Goal: Task Accomplishment & Management: Complete application form

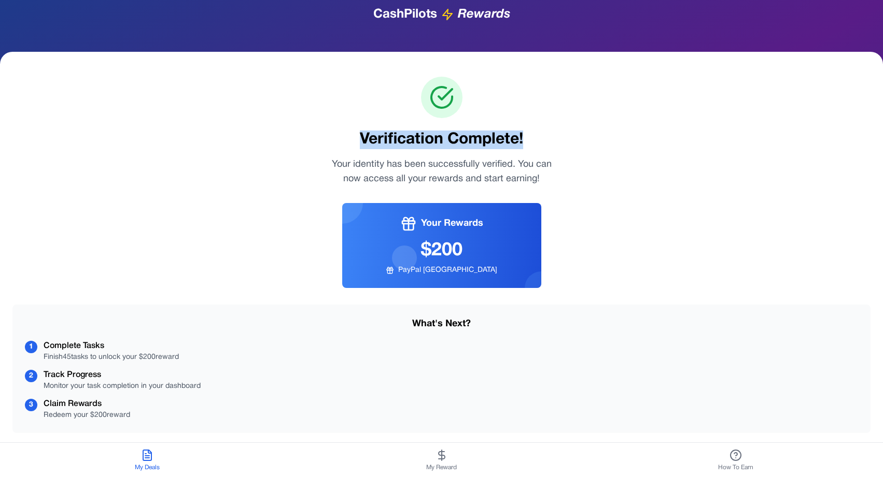
drag, startPoint x: 526, startPoint y: 137, endPoint x: 358, endPoint y: 135, distance: 168.5
click at [358, 135] on h1 "Verification Complete!" at bounding box center [441, 140] width 858 height 19
copy h1 "Verification Complete!"
click at [543, 130] on div "Verification Complete! Your identity has been successfully verified. You can no…" at bounding box center [441, 289] width 858 height 425
drag, startPoint x: 531, startPoint y: 136, endPoint x: 358, endPoint y: 135, distance: 173.1
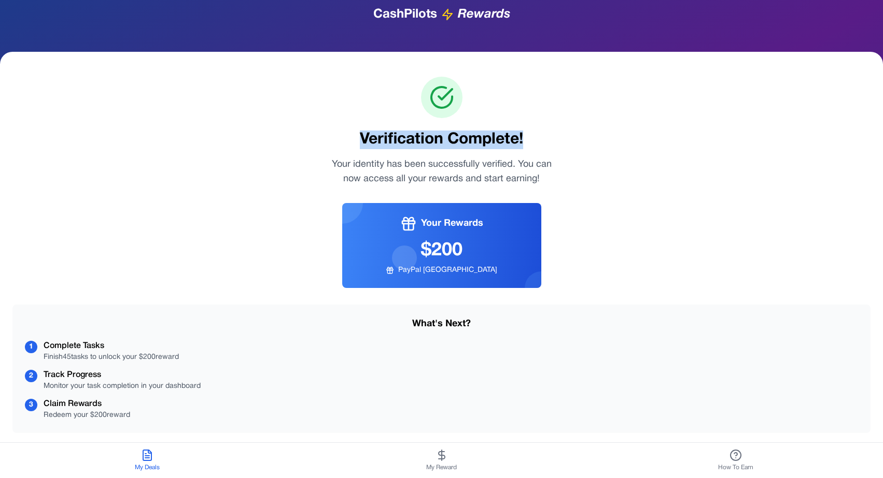
click at [358, 135] on h1 "Verification Complete!" at bounding box center [441, 140] width 858 height 19
copy h1 "Verification Complete!"
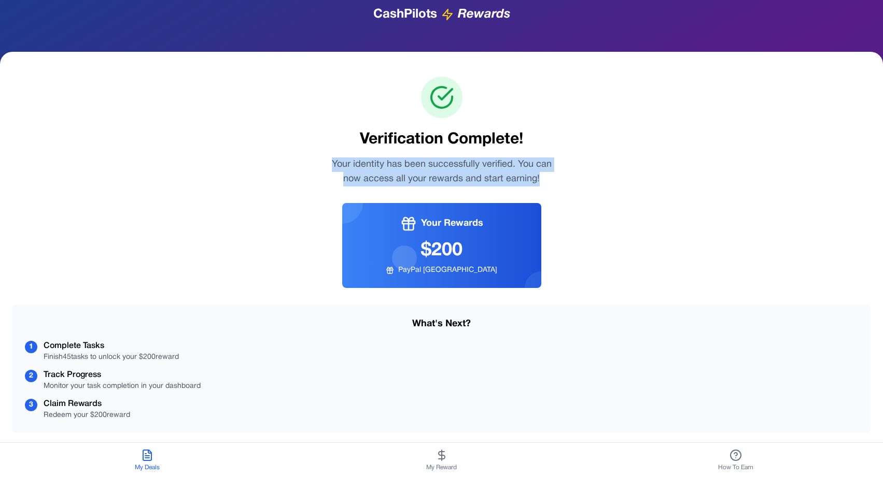
drag, startPoint x: 332, startPoint y: 161, endPoint x: 557, endPoint y: 179, distance: 225.7
click at [557, 179] on p "Your identity has been successfully verified. You can now access all your rewar…" at bounding box center [441, 172] width 232 height 29
copy p "Your identity has been successfully verified. You can now access all your rewar…"
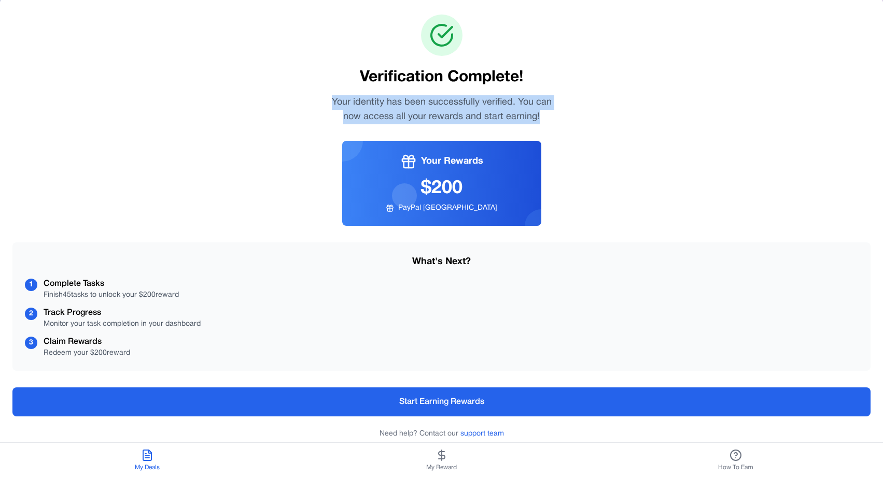
scroll to position [81, 0]
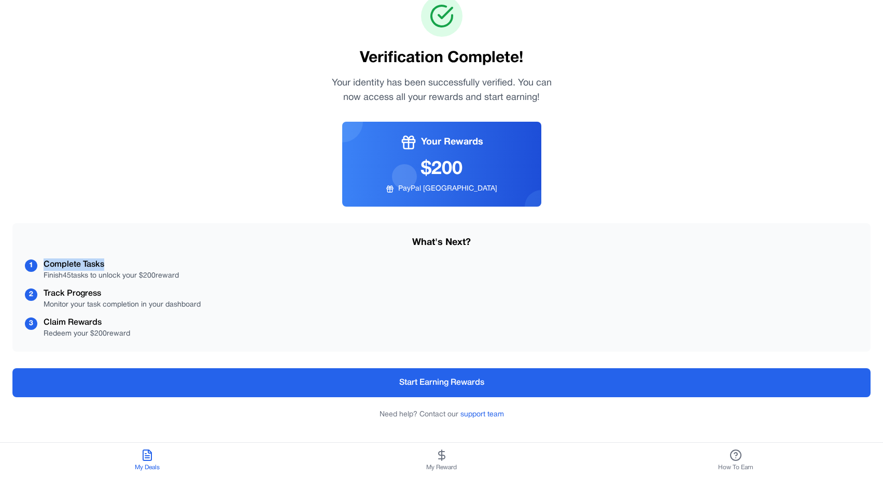
drag, startPoint x: 108, startPoint y: 262, endPoint x: 41, endPoint y: 259, distance: 67.4
click at [41, 259] on div "1 Complete Tasks Finish 45 tasks to unlock your $ 200 reward" at bounding box center [441, 270] width 833 height 23
copy div "Complete Tasks"
drag, startPoint x: 190, startPoint y: 274, endPoint x: 41, endPoint y: 276, distance: 149.3
click at [41, 276] on div "1 Complete Tasks Finish 45 tasks to unlock your $ 200 reward" at bounding box center [441, 270] width 833 height 23
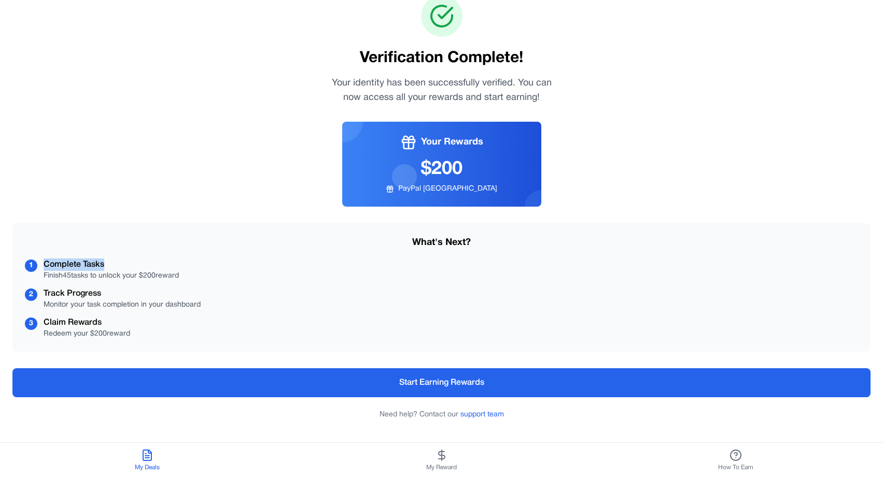
copy div "Finish 45 tasks to unlock your $ 200 reward"
drag, startPoint x: 109, startPoint y: 292, endPoint x: 44, endPoint y: 291, distance: 64.8
click at [44, 291] on div "Track Progress" at bounding box center [122, 294] width 157 height 12
copy div "Track Progress"
drag, startPoint x: 202, startPoint y: 305, endPoint x: 43, endPoint y: 303, distance: 159.1
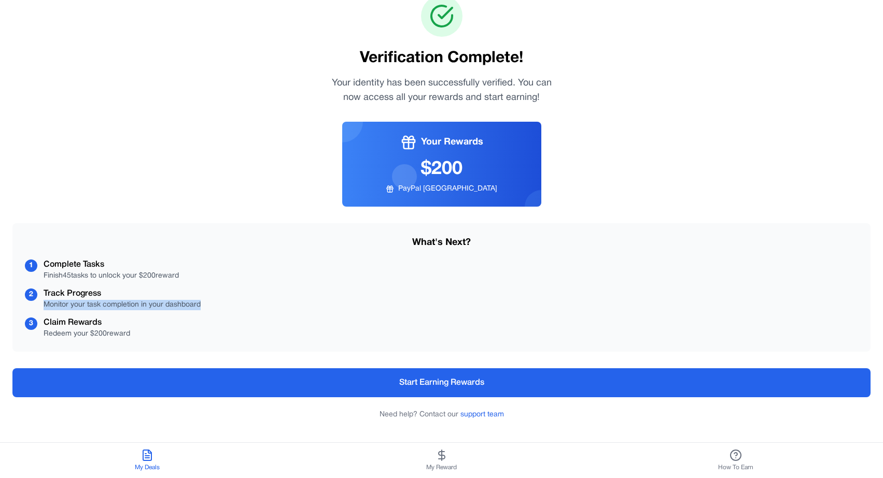
click at [43, 303] on div "2 Track Progress Monitor your task completion in your dashboard" at bounding box center [441, 299] width 833 height 23
copy div "Monitor your task completion in your dashboard"
drag, startPoint x: 99, startPoint y: 322, endPoint x: 52, endPoint y: 321, distance: 47.2
click at [52, 321] on div "Claim Rewards" at bounding box center [87, 323] width 87 height 12
drag, startPoint x: 104, startPoint y: 319, endPoint x: 43, endPoint y: 318, distance: 61.2
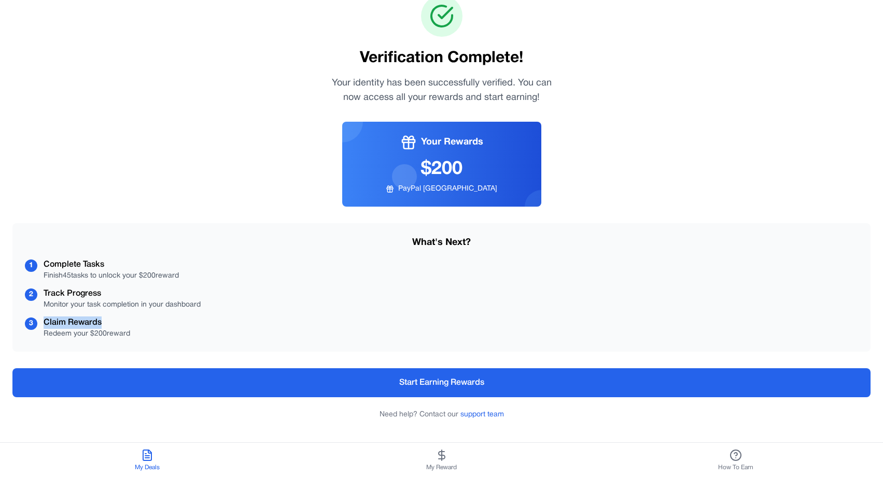
click at [43, 318] on div "3 Claim Rewards Redeem your $ 200 reward" at bounding box center [441, 328] width 833 height 23
copy div "Claim Rewards"
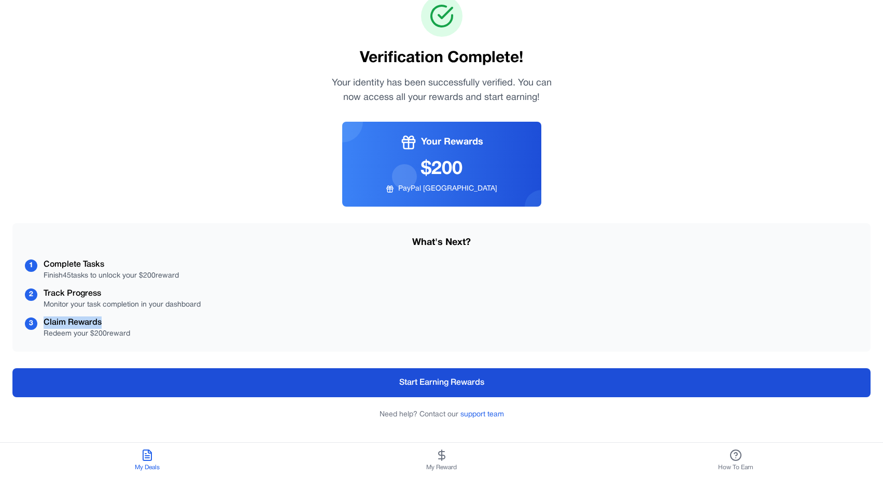
click at [470, 382] on button "Start Earning Rewards" at bounding box center [441, 383] width 858 height 29
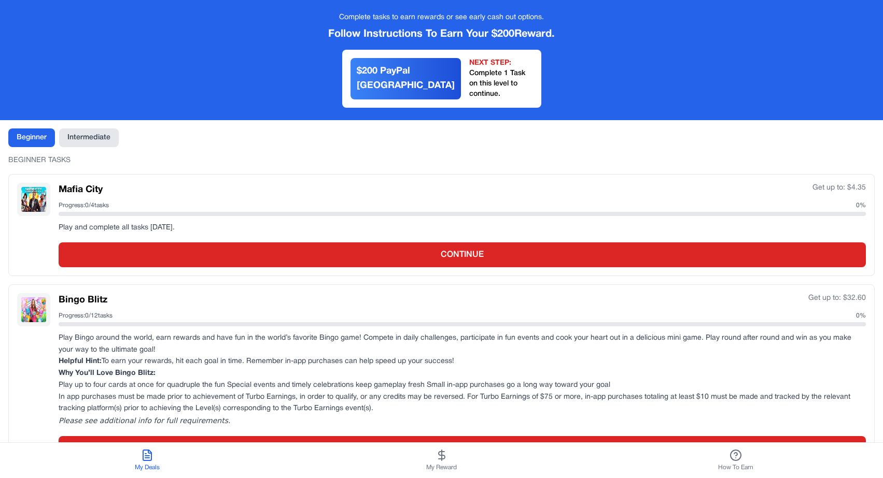
click at [734, 468] on span "How To Earn" at bounding box center [735, 468] width 35 height 8
click at [737, 455] on icon at bounding box center [735, 454] width 3 height 3
click at [736, 465] on span "How To Earn" at bounding box center [735, 468] width 35 height 8
drag, startPoint x: 340, startPoint y: 17, endPoint x: 552, endPoint y: 21, distance: 212.0
click at [552, 21] on div "Complete tasks to earn rewards or see early cash out options." at bounding box center [441, 17] width 866 height 10
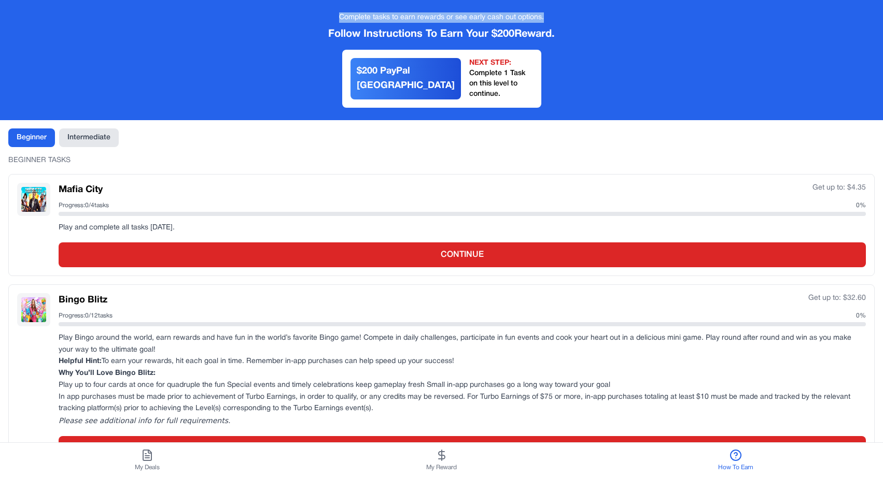
copy div "Complete tasks to earn rewards or see early cash out options."
click at [523, 155] on div "BEGINNER TASKS" at bounding box center [441, 160] width 866 height 10
drag, startPoint x: 559, startPoint y: 34, endPoint x: 320, endPoint y: 31, distance: 239.5
click at [320, 31] on div "Follow Instructions To Earn Your $ 200 Reward." at bounding box center [441, 34] width 866 height 15
copy div "Follow Instructions To Earn Your $ 200 Reward."
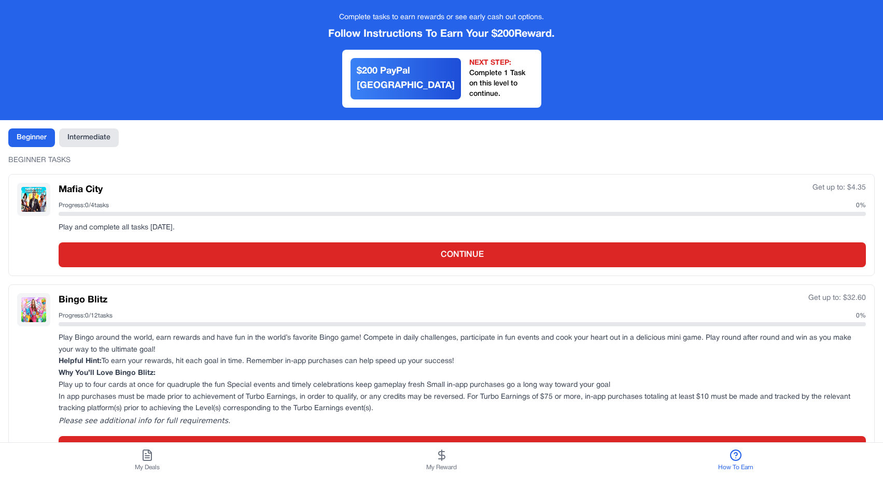
click at [512, 101] on div "Complete tasks to earn rewards or see early cash out options. Follow Instructio…" at bounding box center [441, 60] width 883 height 120
click at [486, 65] on div "NEXT STEP:" at bounding box center [501, 63] width 64 height 10
drag, startPoint x: 563, startPoint y: 36, endPoint x: 321, endPoint y: 39, distance: 242.1
click at [321, 39] on div "Follow Instructions To Earn Your $ 200 Reward." at bounding box center [441, 34] width 866 height 15
copy div "Follow Instructions To Earn Your $ 200 Reward."
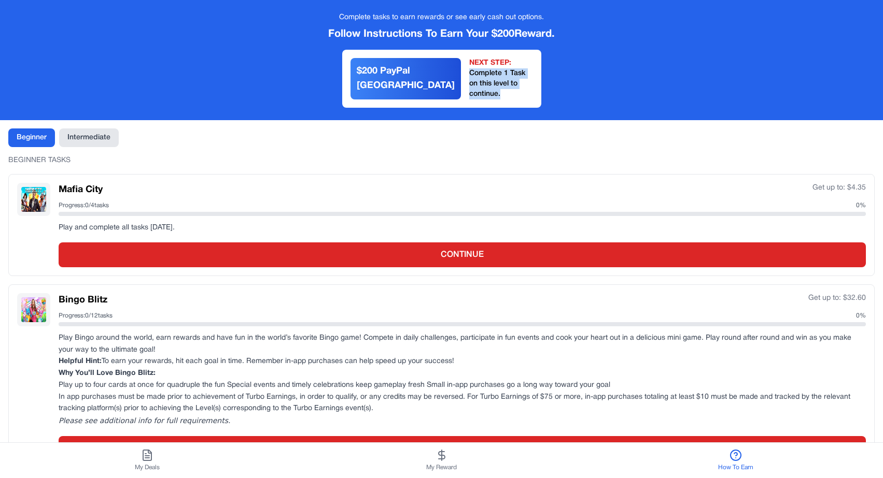
drag, startPoint x: 513, startPoint y: 84, endPoint x: 452, endPoint y: 71, distance: 62.0
click at [469, 71] on div "Complete 1 Task on this level to continue." at bounding box center [501, 83] width 64 height 31
copy div "Complete 1 Task on this level to continue."
